Goal: Navigation & Orientation: Find specific page/section

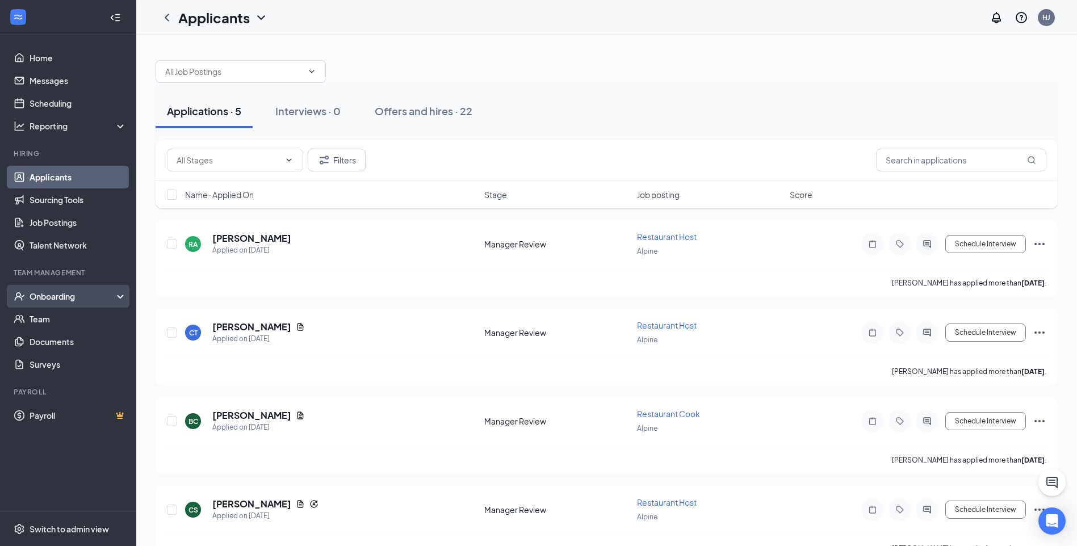
click at [86, 293] on div "Onboarding" at bounding box center [73, 296] width 87 height 11
click at [76, 309] on link "Team" at bounding box center [78, 319] width 97 height 23
click at [317, 69] on span at bounding box center [241, 71] width 170 height 23
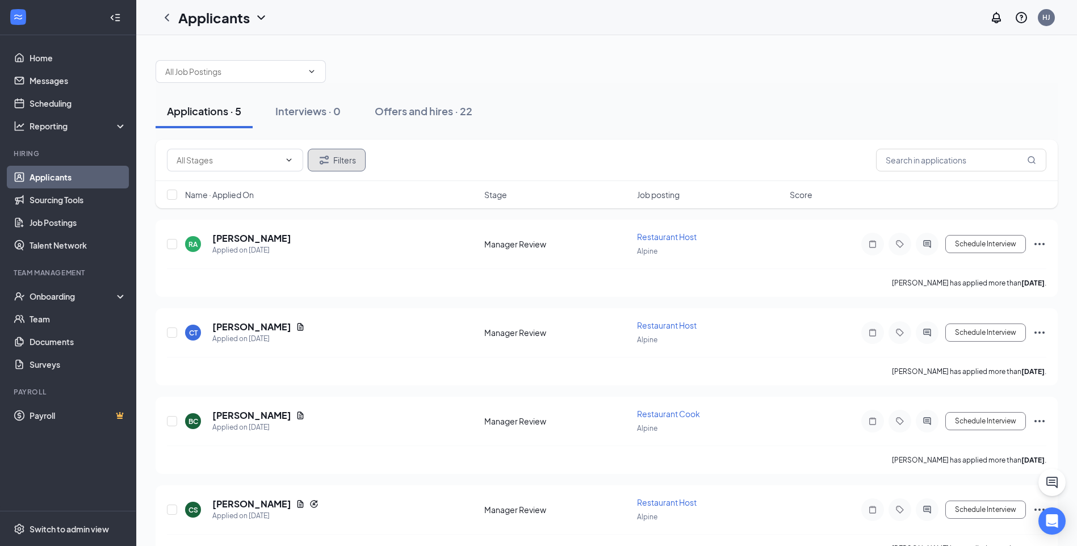
click at [339, 159] on button "Filters" at bounding box center [337, 160] width 58 height 23
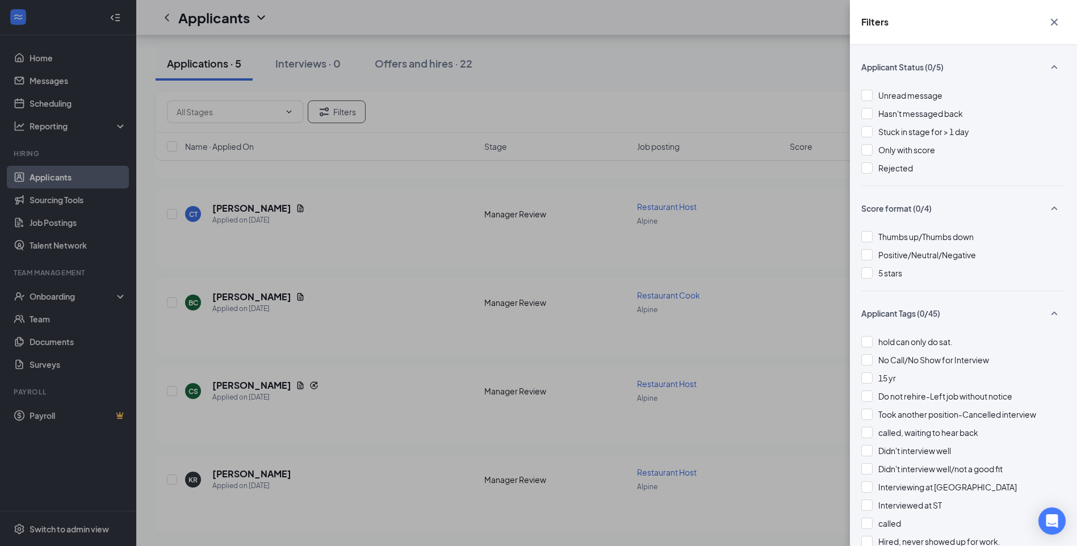
click at [1048, 27] on icon "Cross" at bounding box center [1054, 22] width 14 height 14
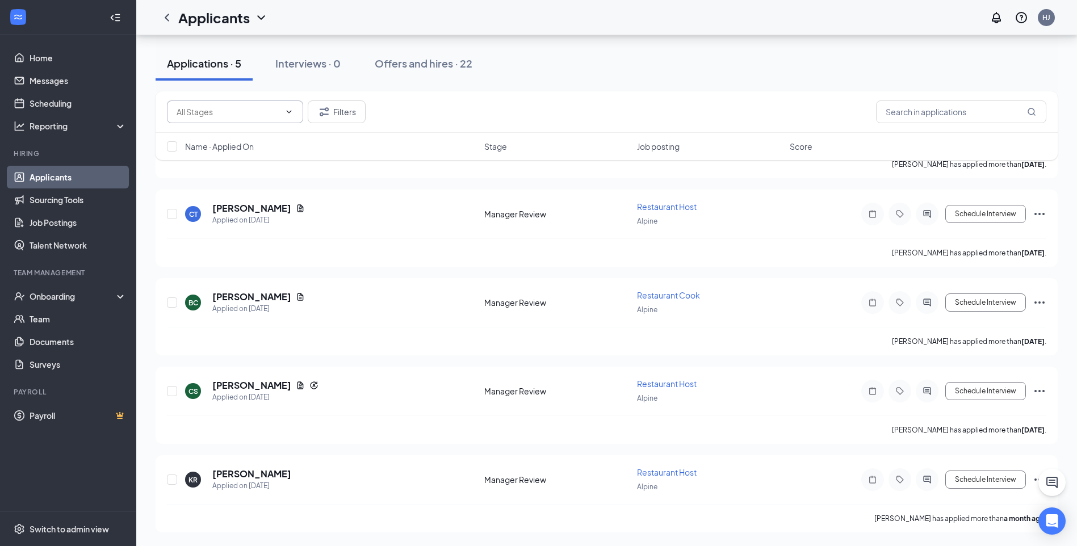
click at [282, 115] on span at bounding box center [287, 111] width 11 height 9
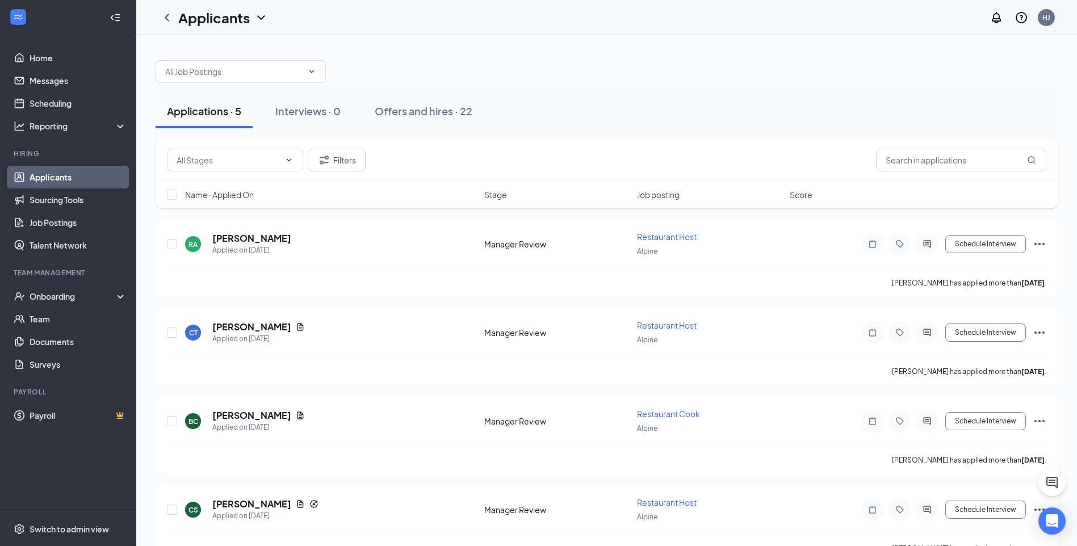
click at [262, 19] on icon "ChevronDown" at bounding box center [260, 17] width 7 height 5
click at [65, 62] on link "Home" at bounding box center [78, 58] width 97 height 23
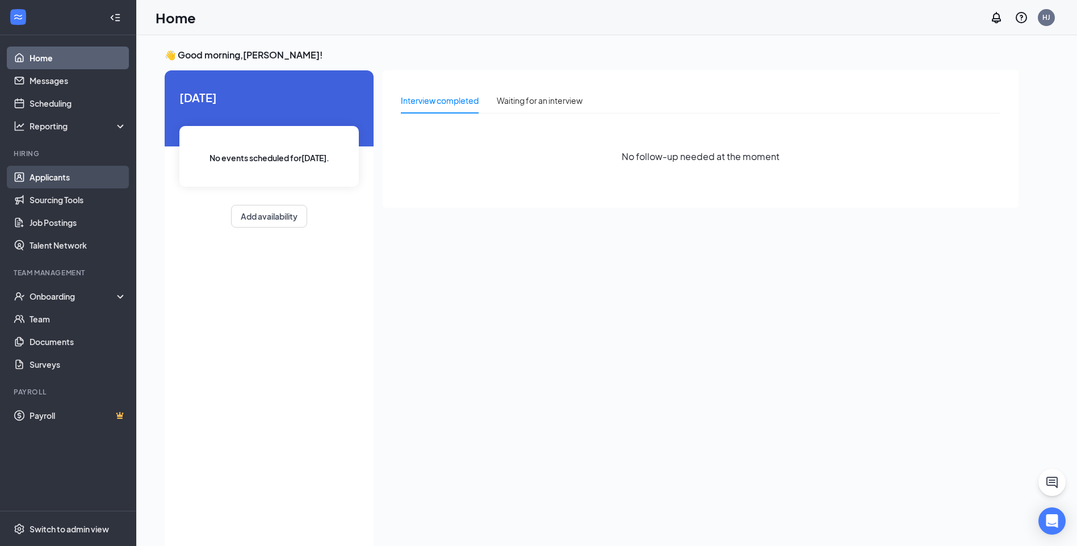
click at [51, 170] on link "Applicants" at bounding box center [78, 177] width 97 height 23
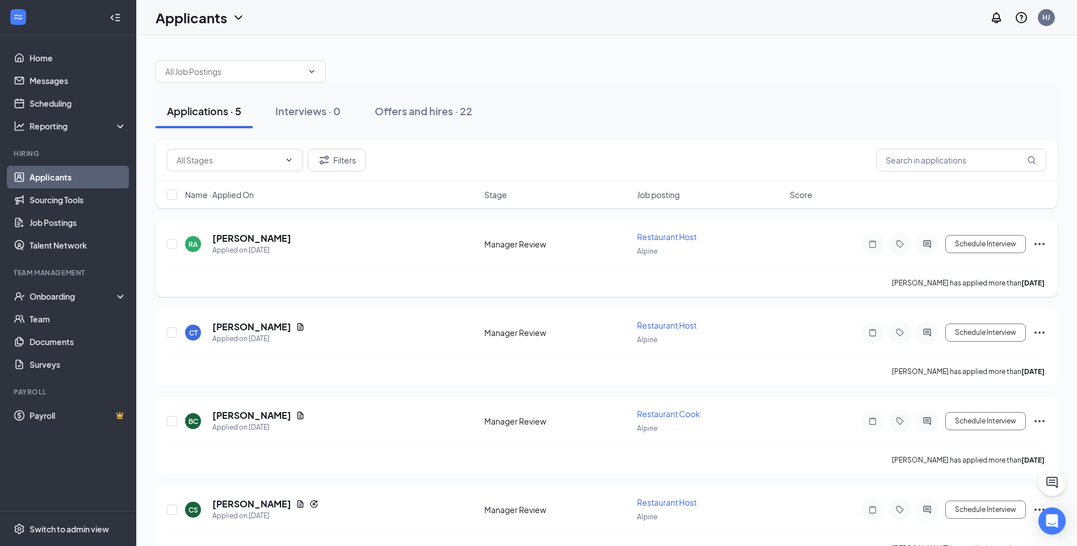
scroll to position [119, 0]
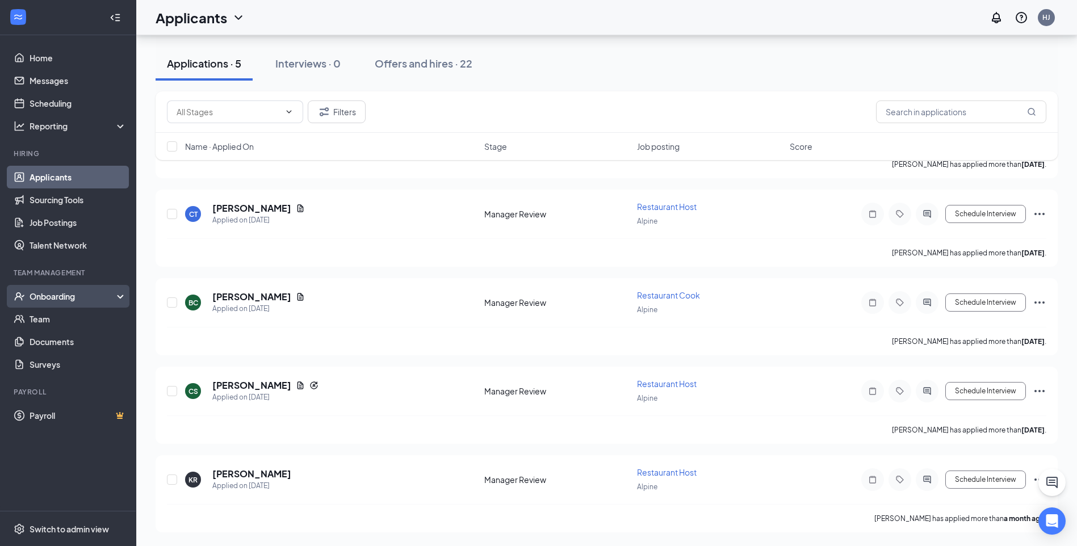
click at [45, 299] on div "Onboarding" at bounding box center [73, 296] width 87 height 11
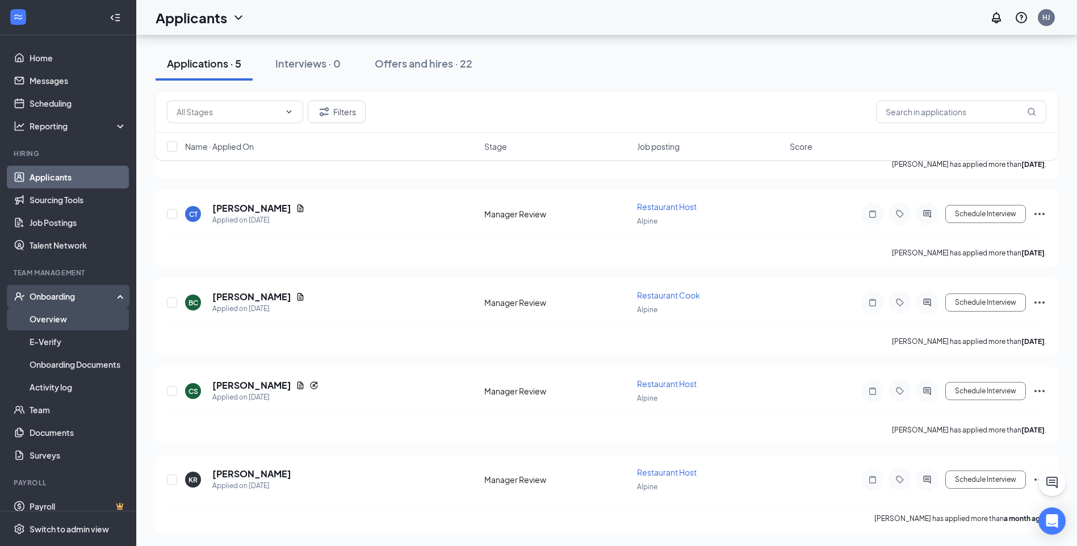
click at [54, 322] on link "Overview" at bounding box center [78, 319] width 97 height 23
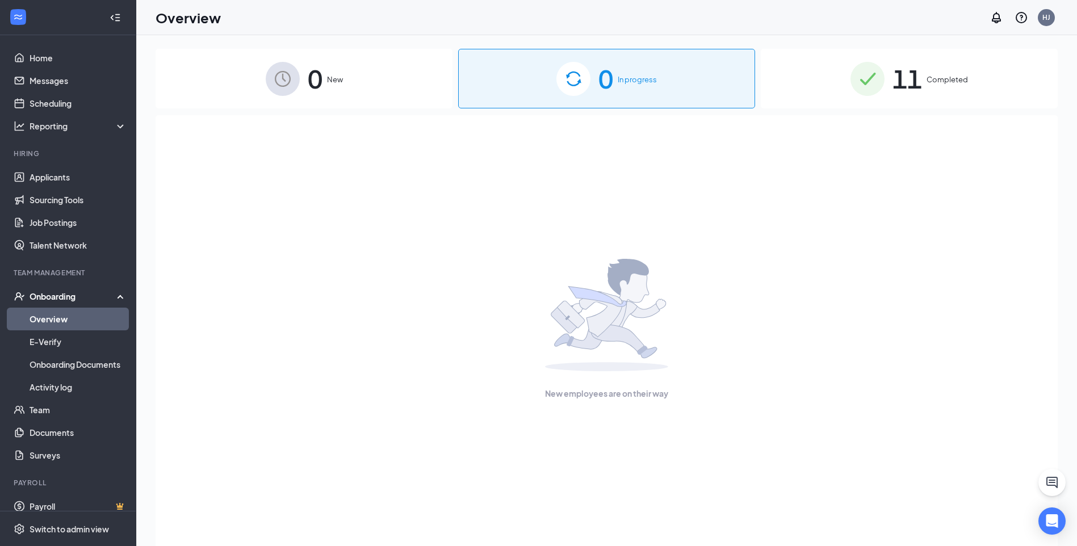
drag, startPoint x: 337, startPoint y: 47, endPoint x: 329, endPoint y: 75, distance: 28.8
click at [335, 52] on div "0 New 0 In progress 11 Completed New employees are on their way" at bounding box center [606, 316] width 940 height 562
click at [329, 77] on span "New" at bounding box center [335, 79] width 16 height 11
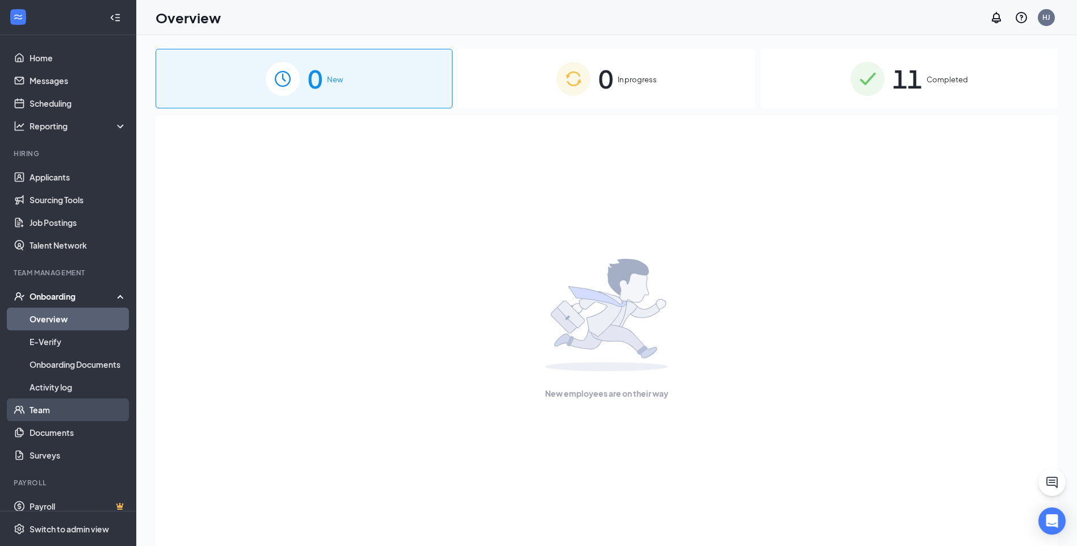
click at [70, 412] on link "Team" at bounding box center [78, 409] width 97 height 23
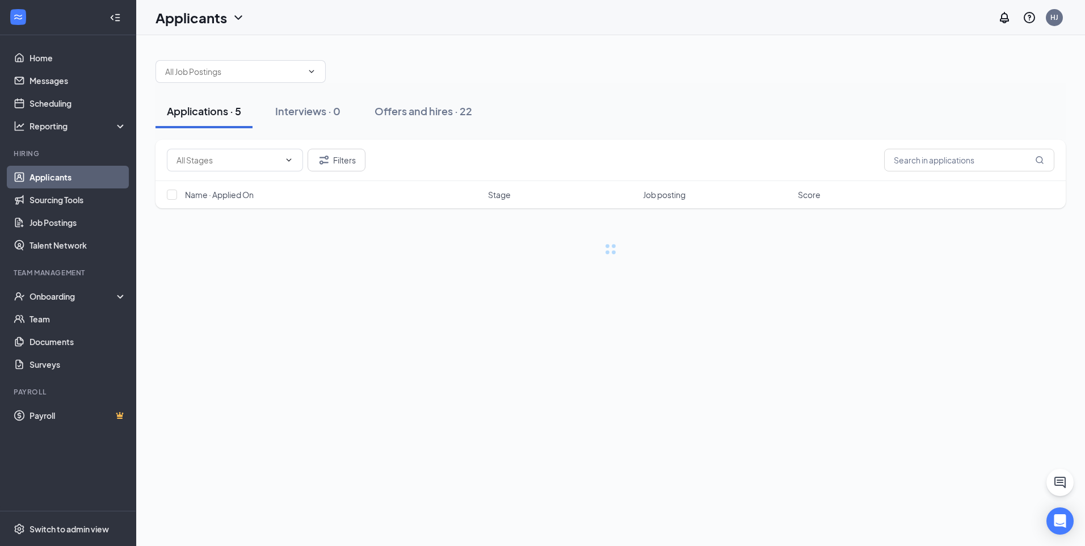
click at [240, 19] on icon "ChevronDown" at bounding box center [239, 18] width 14 height 14
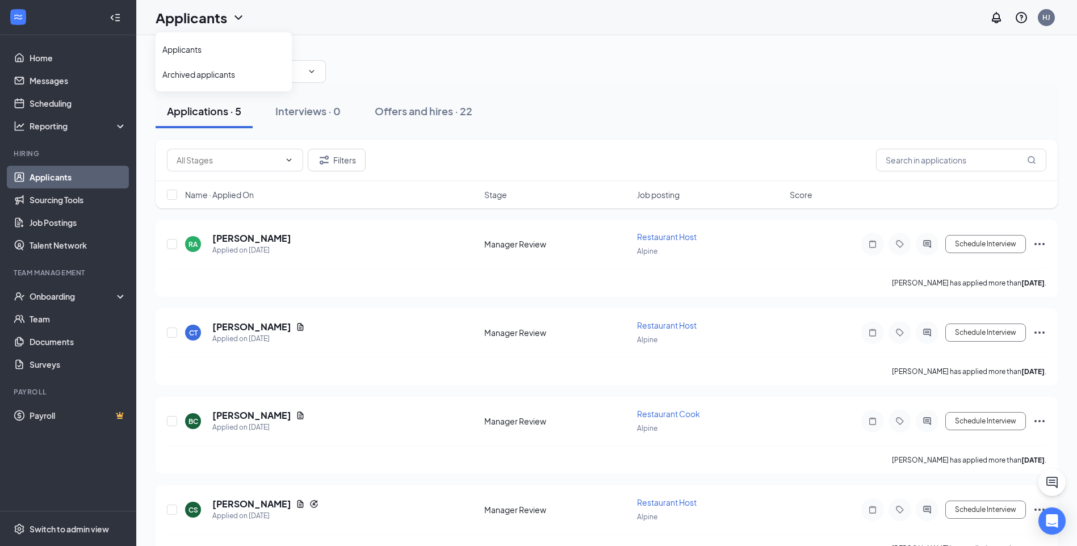
click at [240, 19] on icon "ChevronDown" at bounding box center [239, 18] width 14 height 14
click at [402, 114] on div "Offers and hires · 22" at bounding box center [424, 111] width 98 height 14
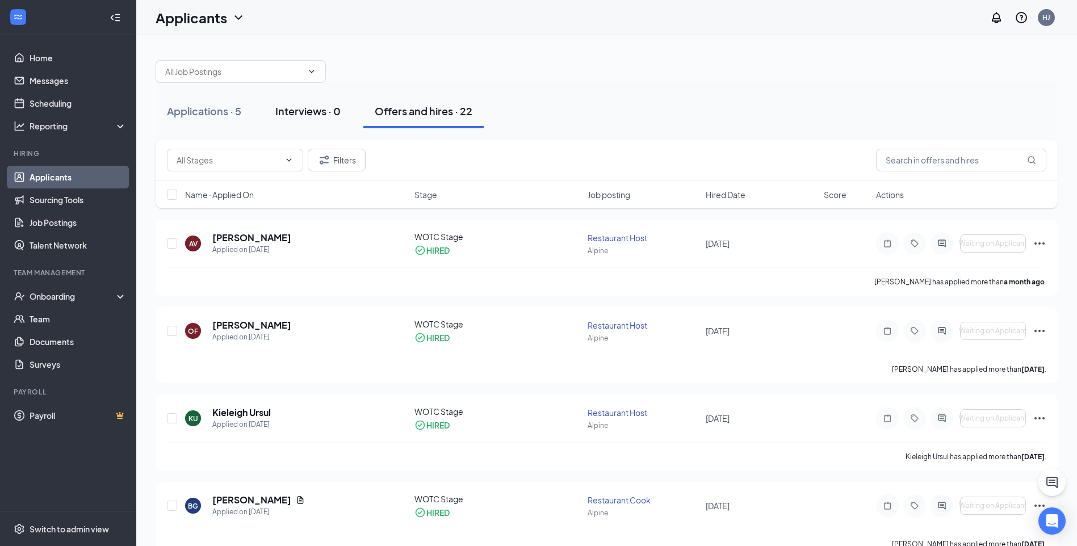
click at [291, 107] on div "Interviews · 0" at bounding box center [307, 111] width 65 height 14
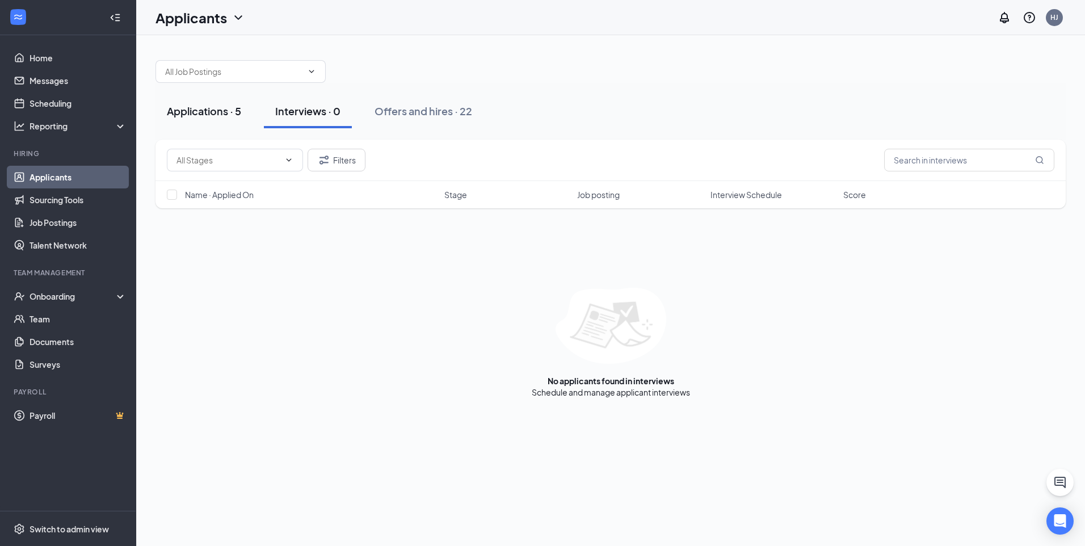
click at [237, 115] on div "Applications · 5" at bounding box center [204, 111] width 74 height 14
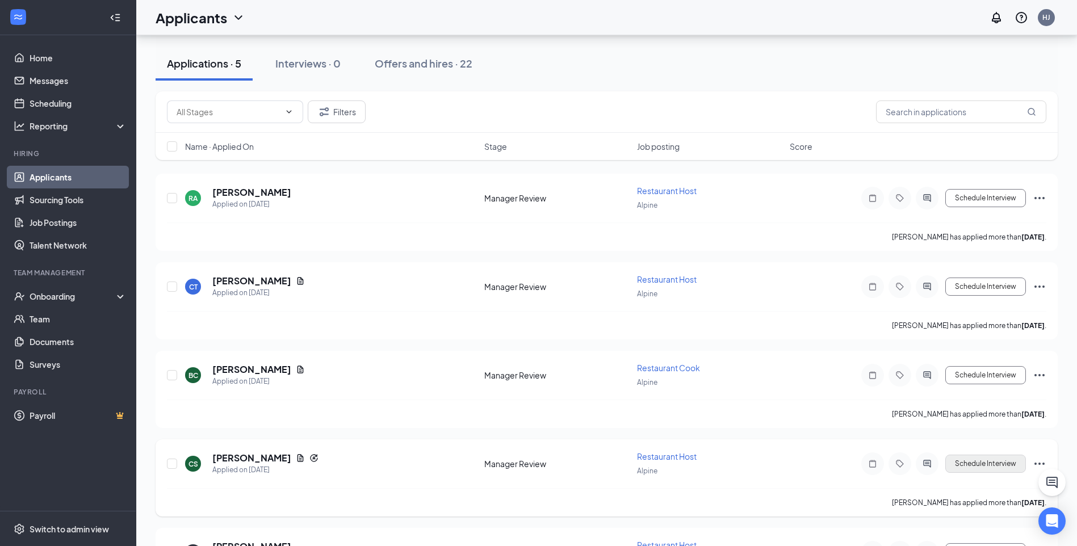
scroll to position [119, 0]
